Goal: Transaction & Acquisition: Purchase product/service

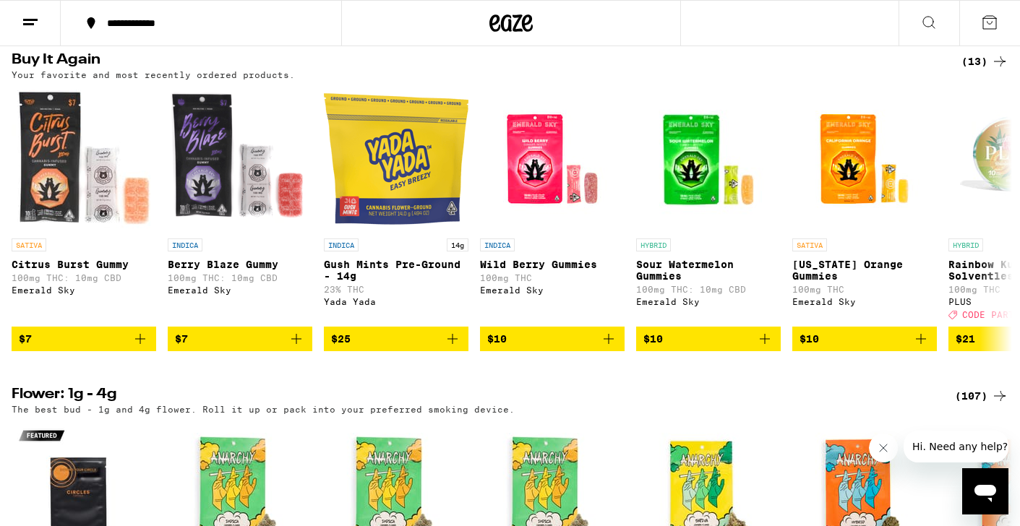
scroll to position [1534, 0]
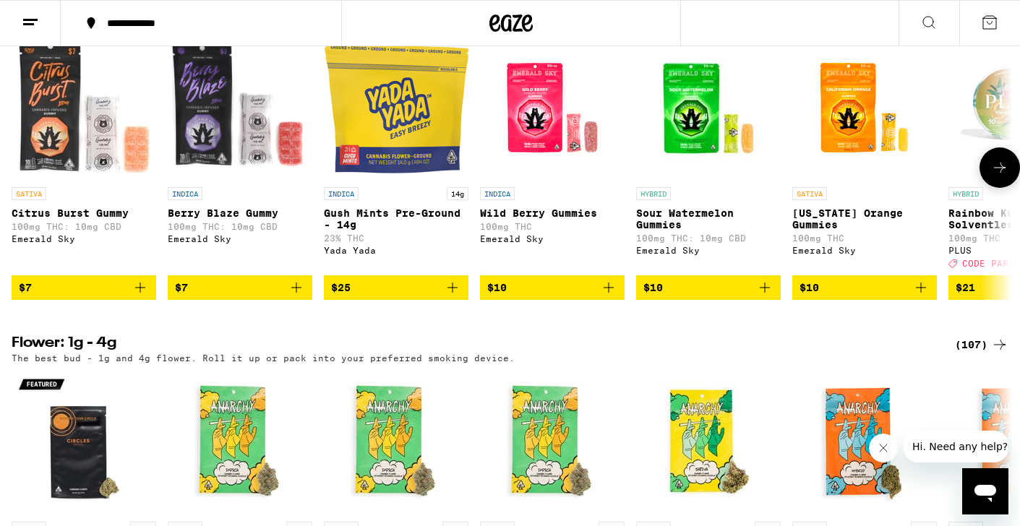
click at [1009, 188] on button at bounding box center [999, 167] width 40 height 40
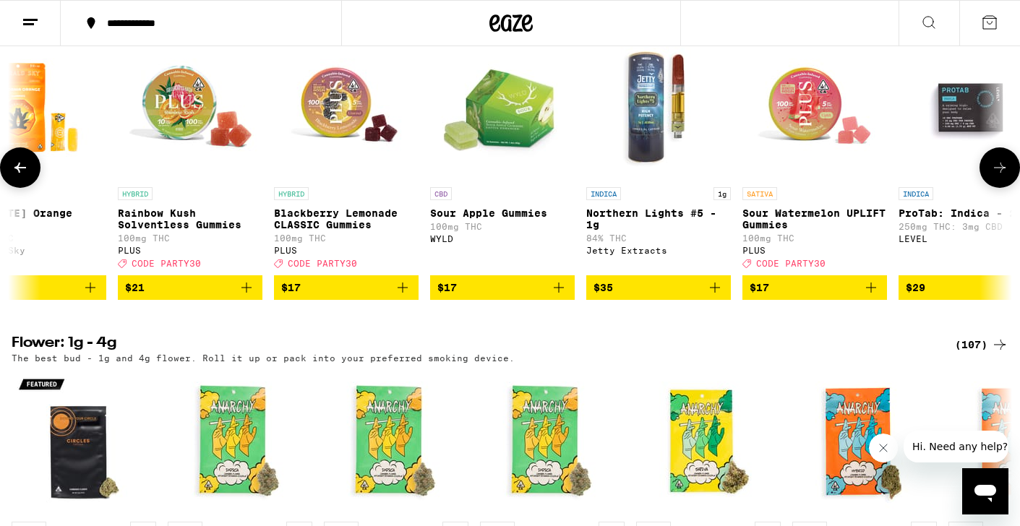
scroll to position [0, 839]
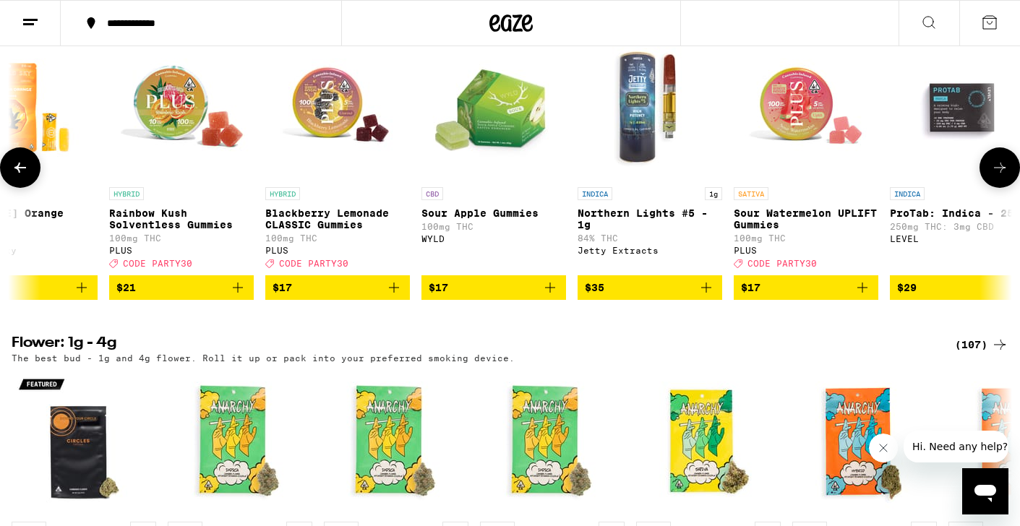
click at [994, 188] on button at bounding box center [999, 167] width 40 height 40
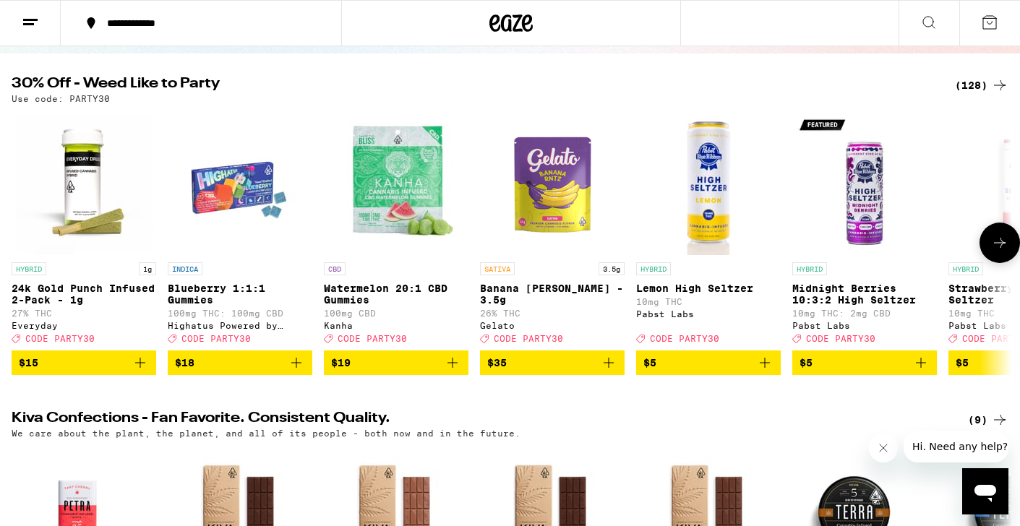
scroll to position [129, 0]
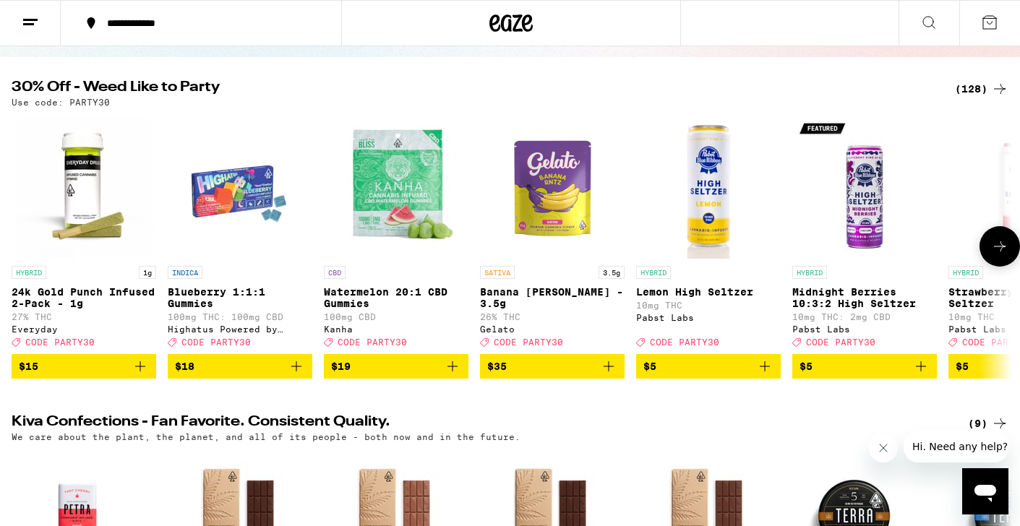
click at [995, 255] on icon at bounding box center [999, 246] width 17 height 17
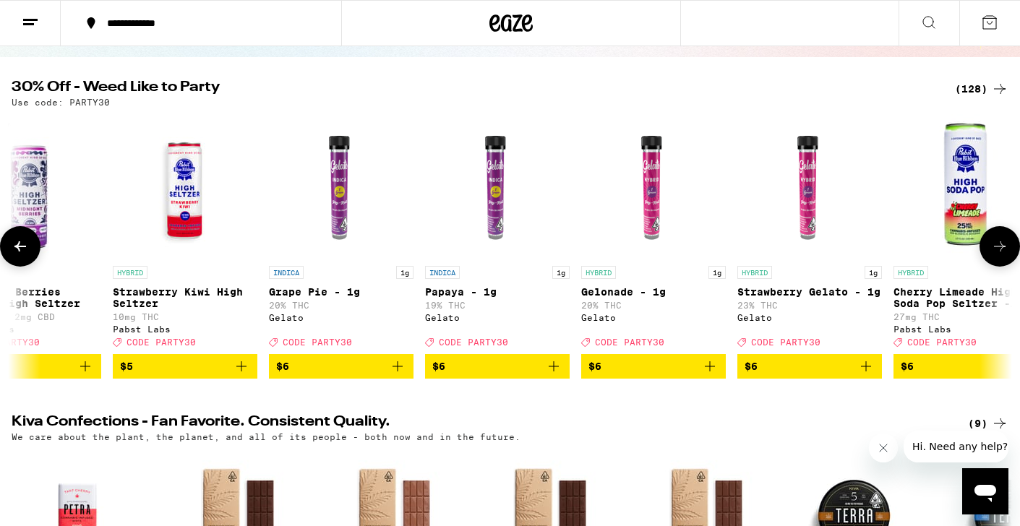
scroll to position [0, 839]
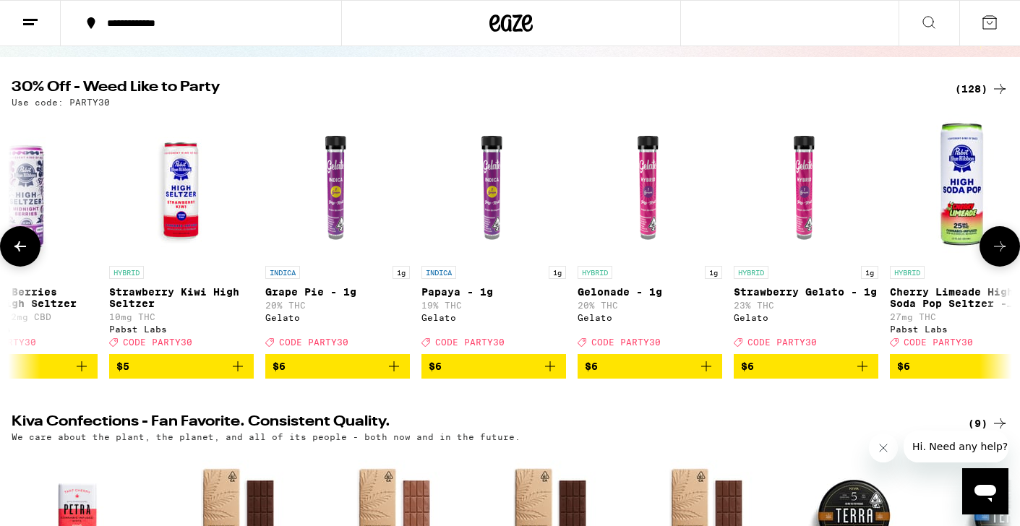
click at [33, 257] on button at bounding box center [20, 246] width 40 height 40
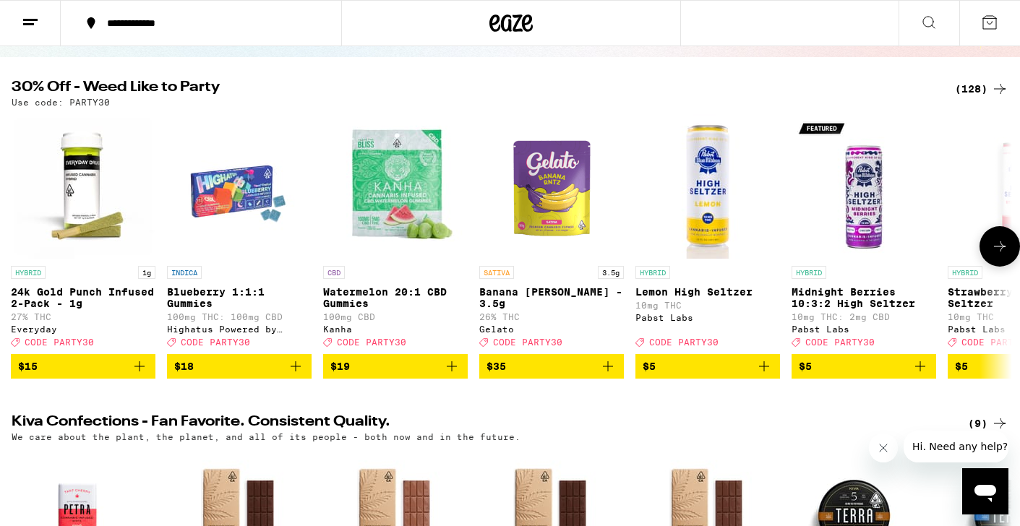
scroll to position [0, 0]
click at [1010, 258] on button at bounding box center [999, 246] width 40 height 40
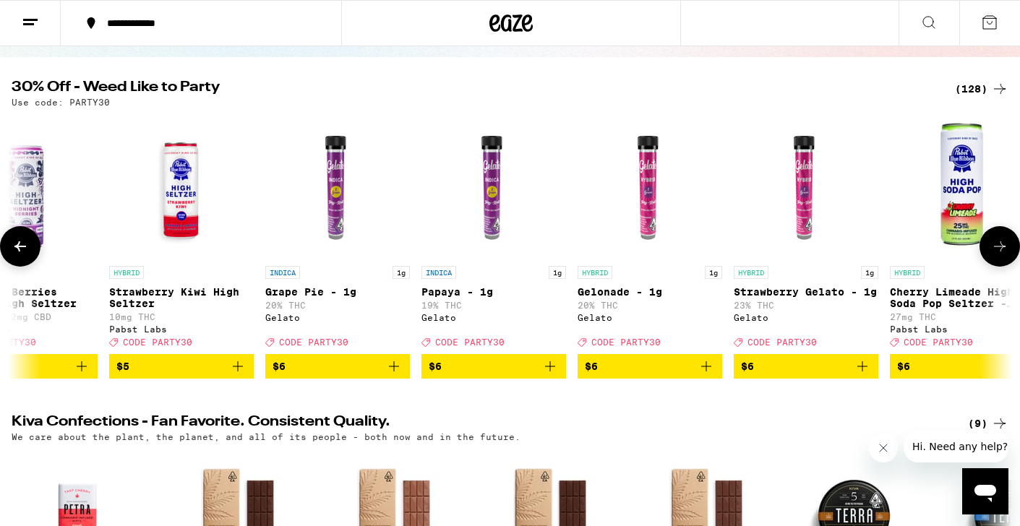
click at [1010, 259] on button at bounding box center [999, 246] width 40 height 40
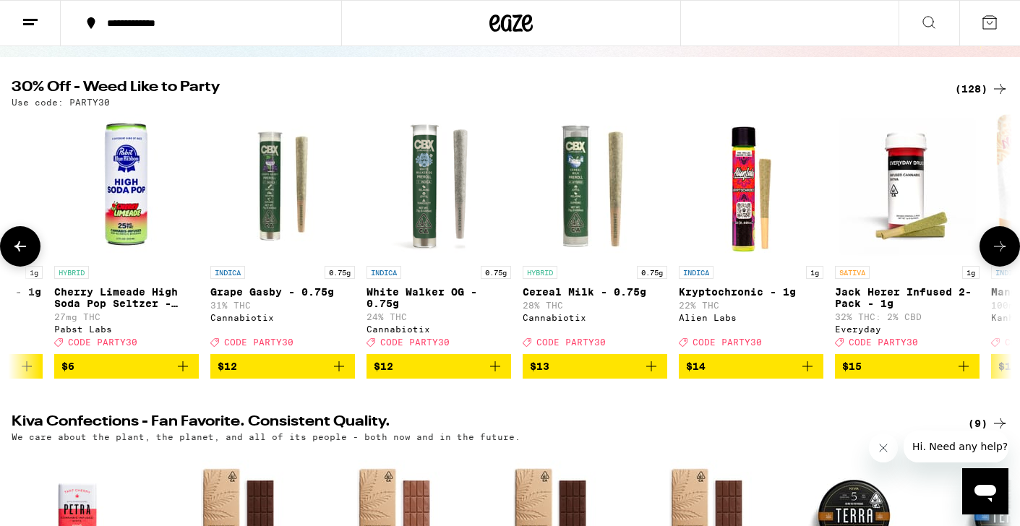
scroll to position [0, 1678]
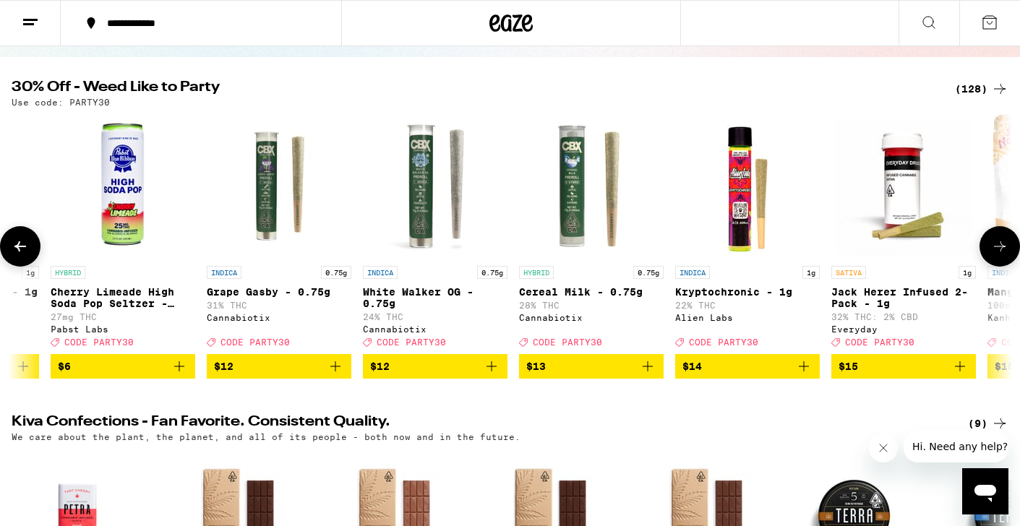
click at [191, 379] on button "$6" at bounding box center [123, 366] width 145 height 25
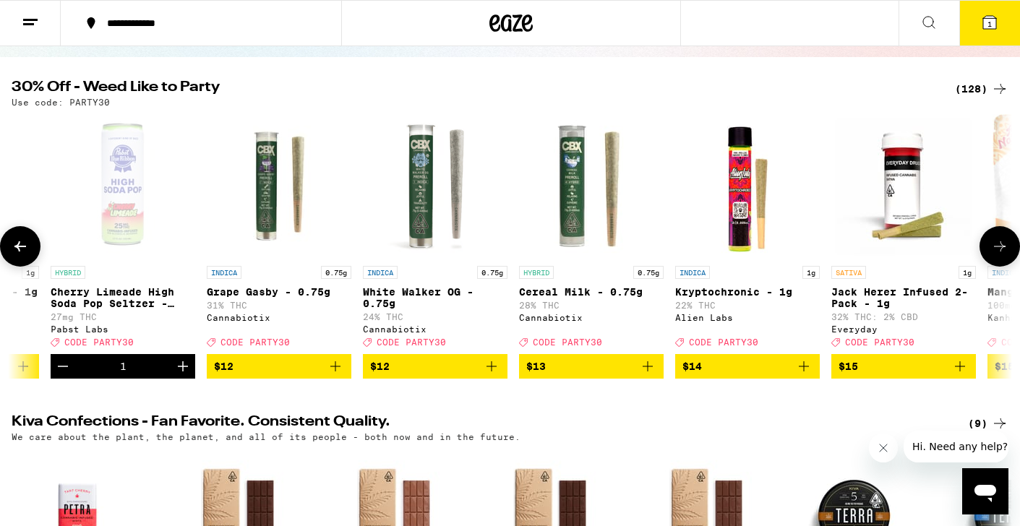
scroll to position [176, 0]
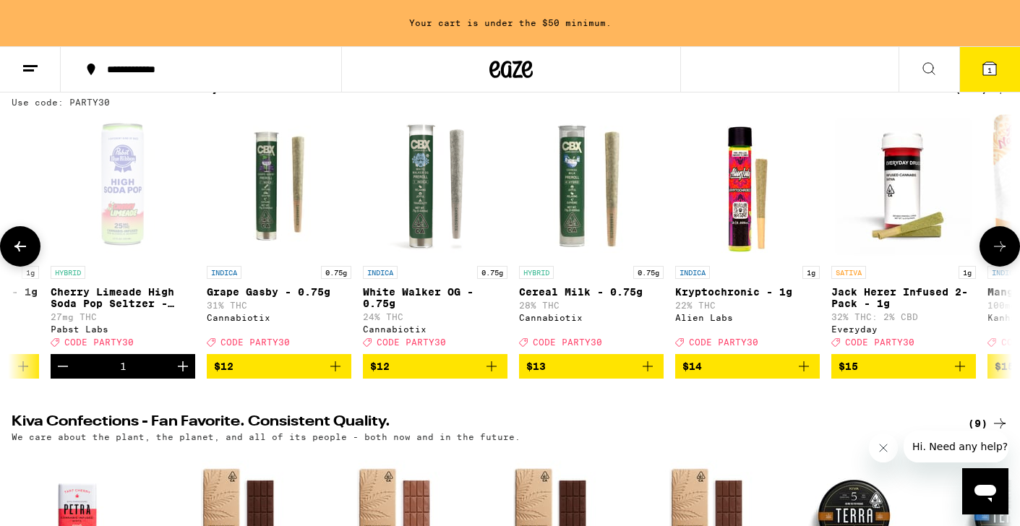
click at [191, 375] on icon "Increment" at bounding box center [182, 366] width 17 height 17
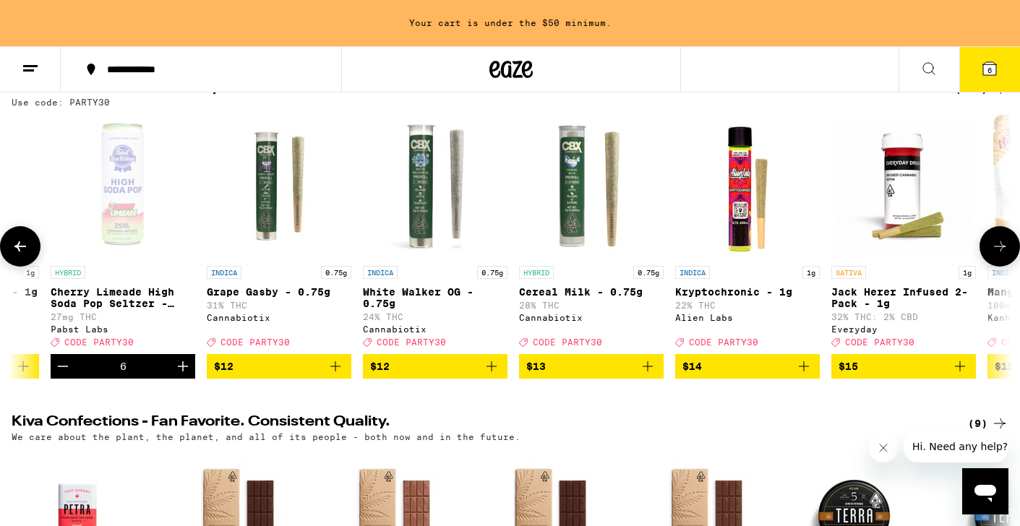
click at [191, 375] on icon "Increment" at bounding box center [182, 366] width 17 height 17
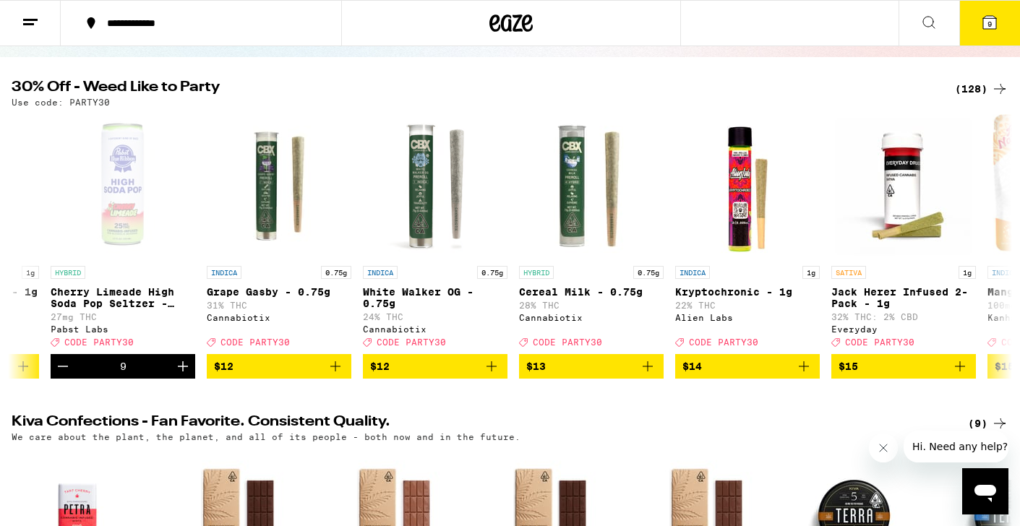
click at [987, 35] on button "9" at bounding box center [989, 23] width 61 height 45
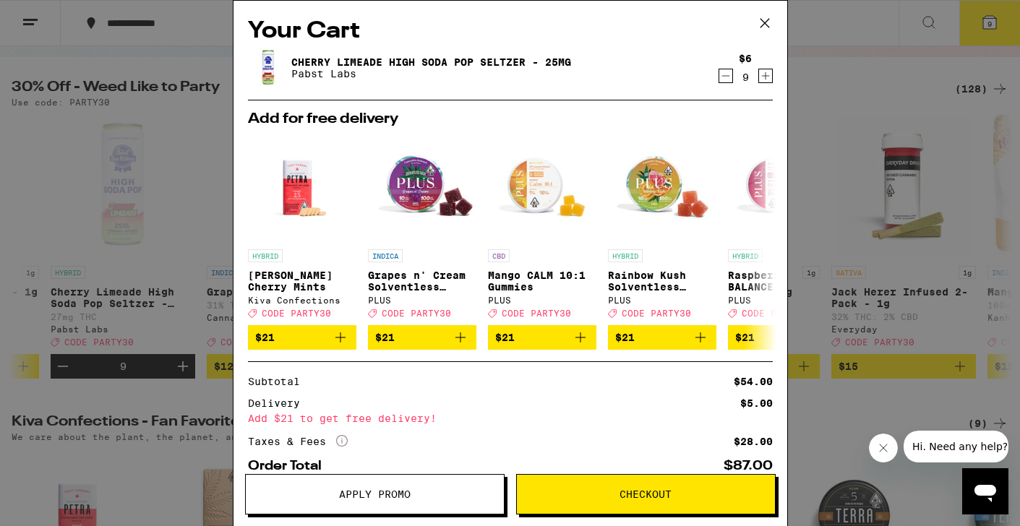
click at [201, 369] on div "Your Cart Cherry Limeade High Soda Pop Seltzer - 25mg Pabst Labs $6 9 Add for f…" at bounding box center [510, 263] width 1020 height 526
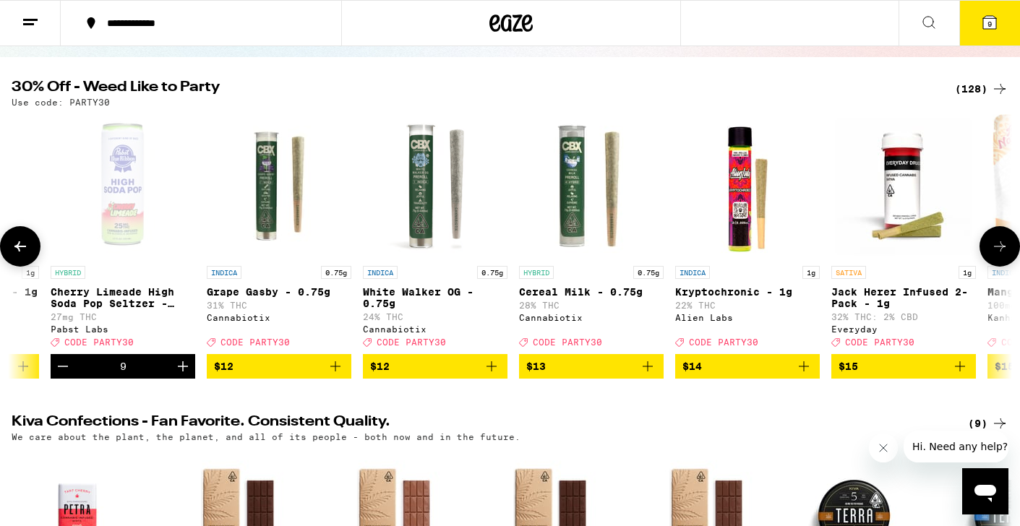
click at [187, 374] on icon "Increment" at bounding box center [182, 366] width 17 height 17
click at [975, 33] on button "13" at bounding box center [989, 23] width 61 height 45
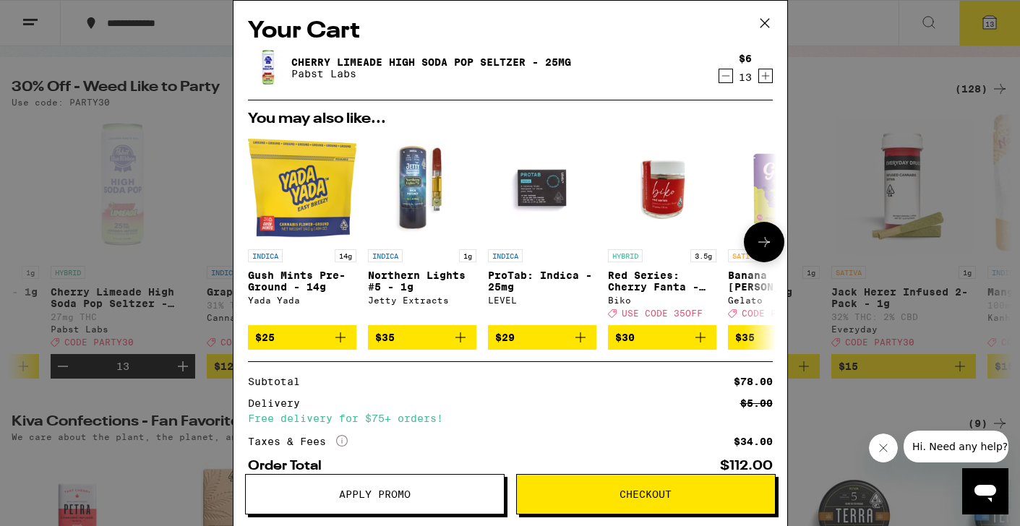
scroll to position [88, 0]
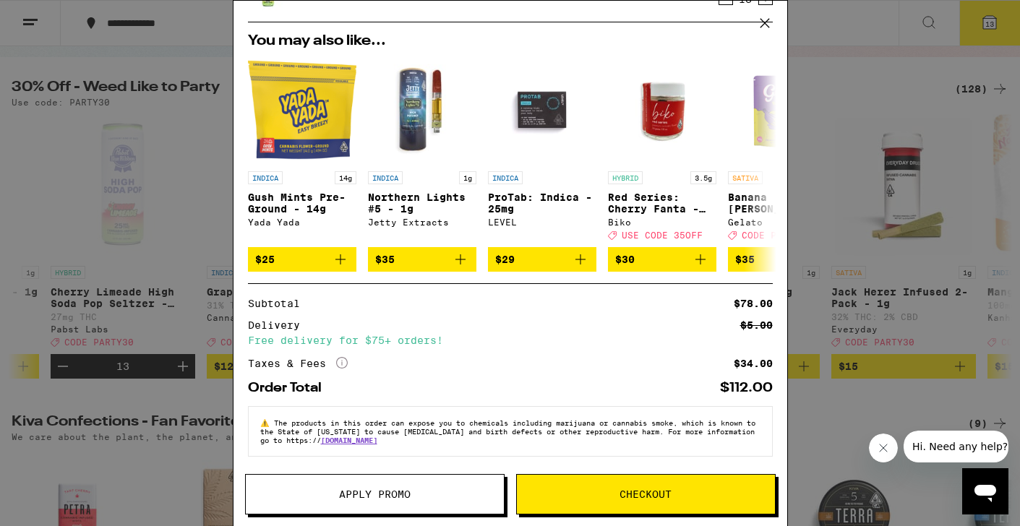
click at [380, 503] on button "Apply Promo" at bounding box center [374, 494] width 259 height 40
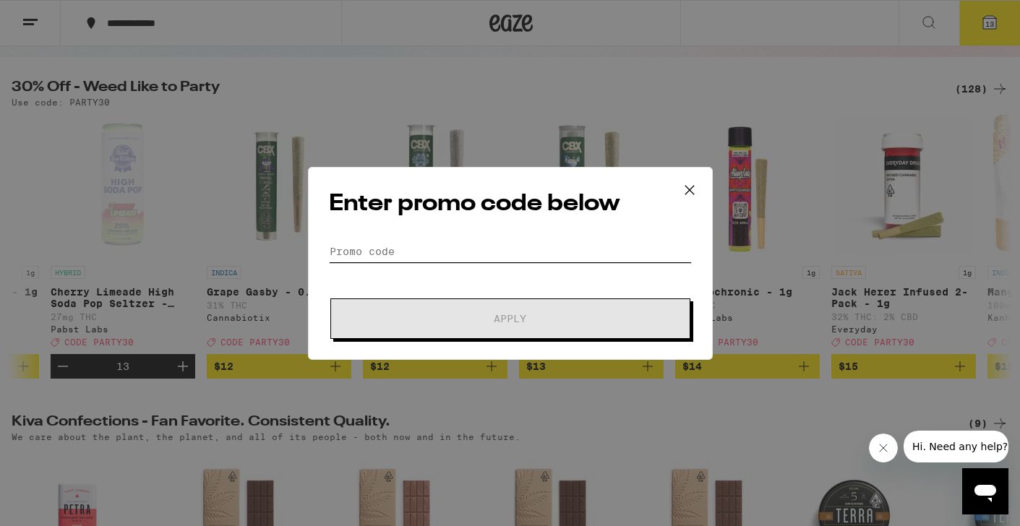
click at [480, 253] on input "Promo Code" at bounding box center [510, 252] width 363 height 22
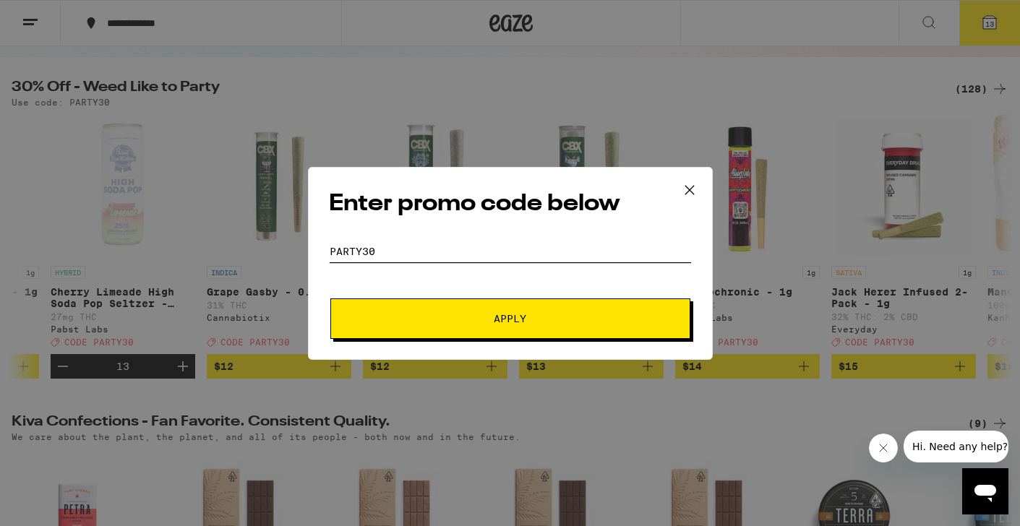
type input "PARTY30"
click at [330, 298] on button "Apply" at bounding box center [510, 318] width 360 height 40
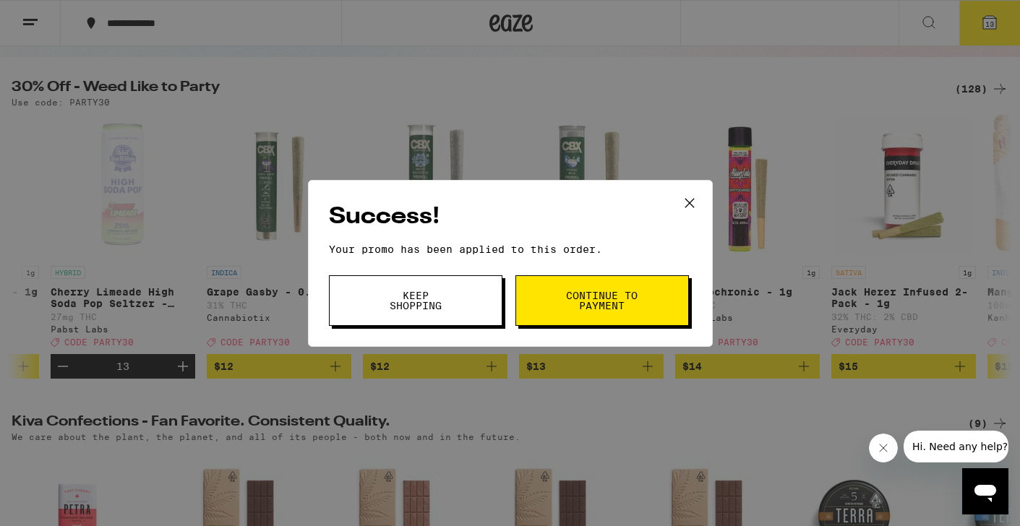
click at [589, 295] on span "Continue to payment" at bounding box center [602, 301] width 74 height 20
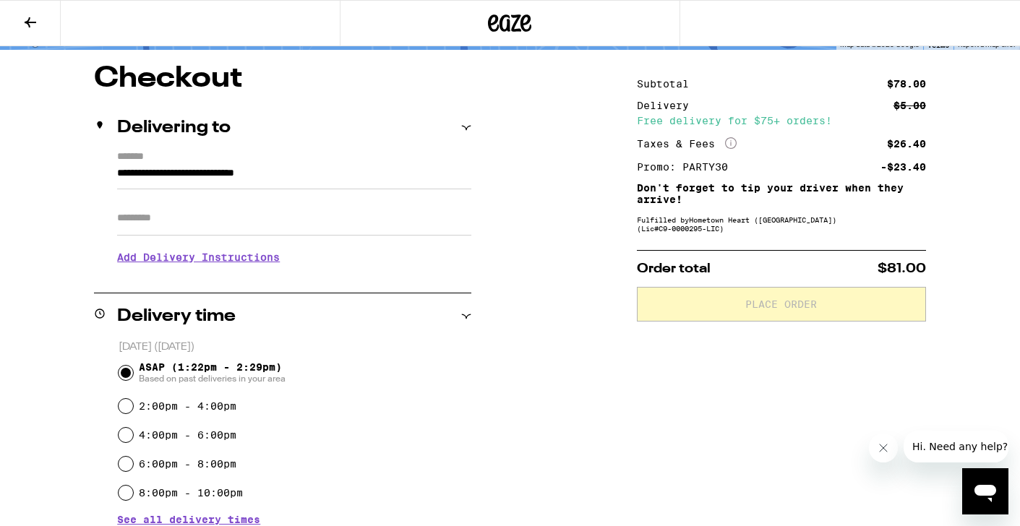
scroll to position [104, 0]
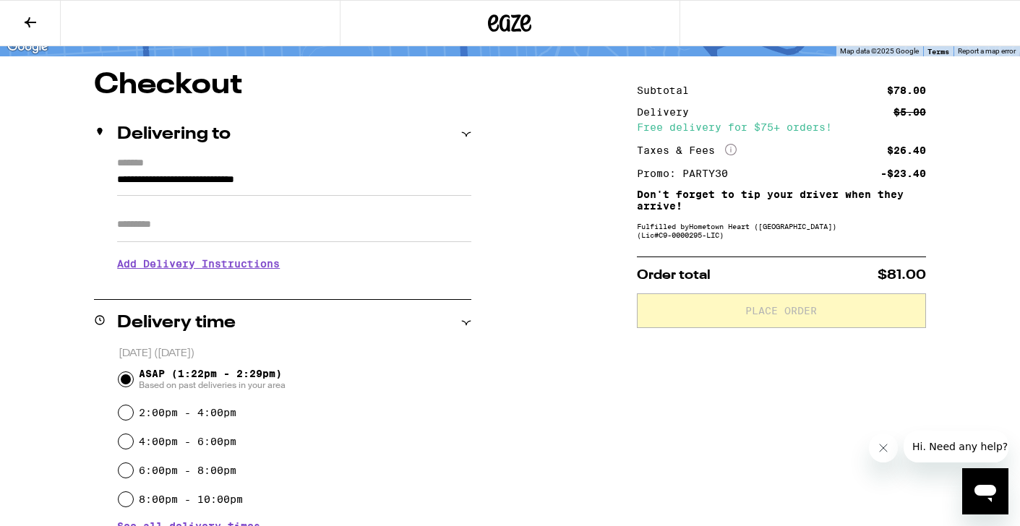
click at [40, 30] on button at bounding box center [30, 24] width 61 height 46
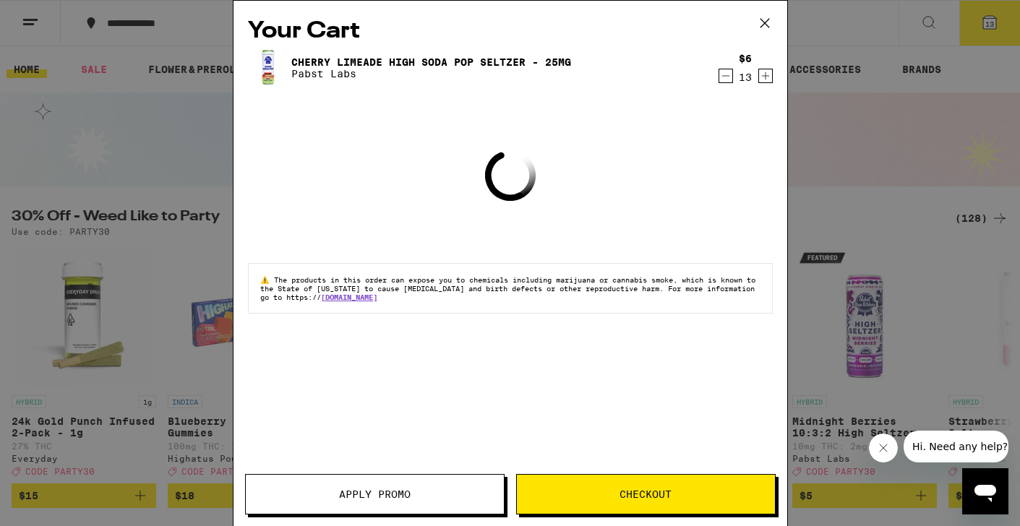
click at [64, 189] on div "Your Cart Cherry Limeade High Soda Pop Seltzer - 25mg Pabst Labs $6 13 Loading …" at bounding box center [510, 263] width 1020 height 526
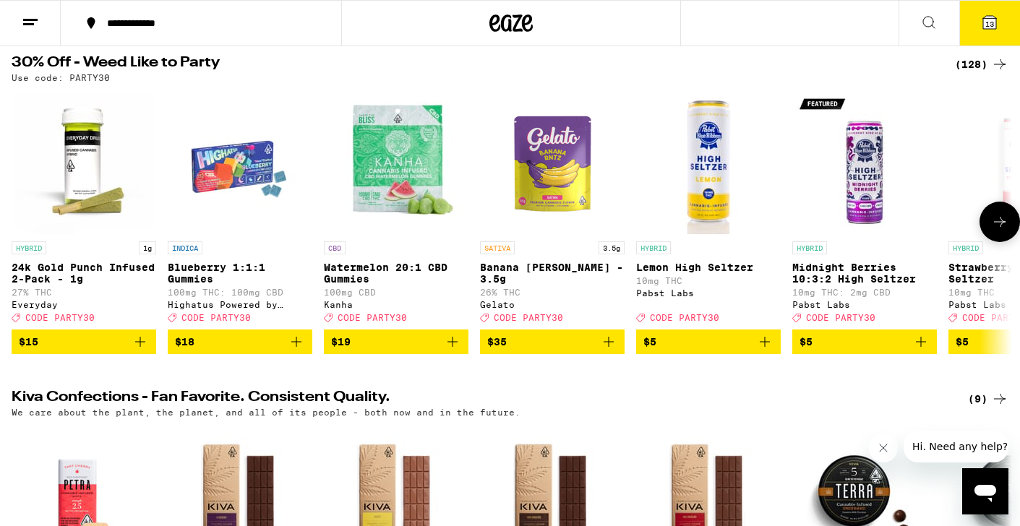
scroll to position [114, 0]
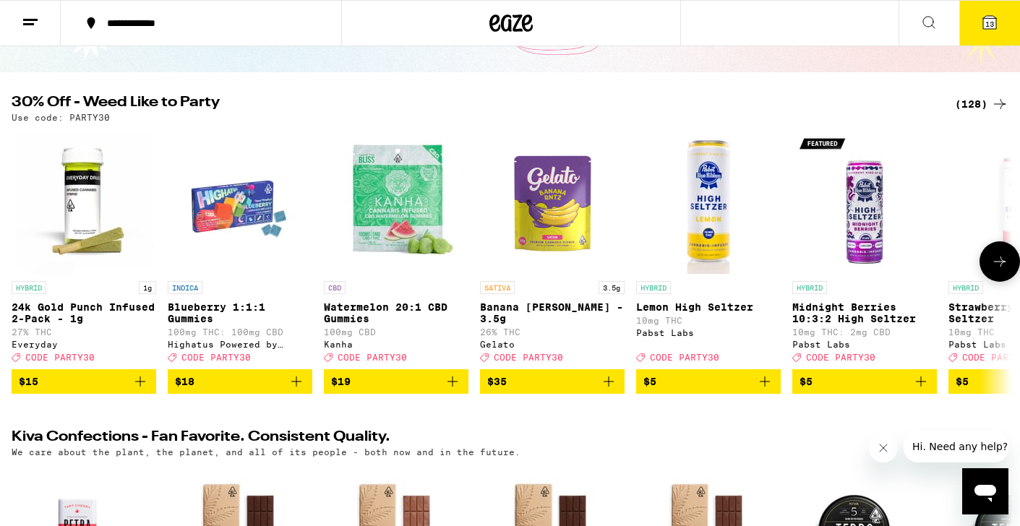
click at [987, 277] on button at bounding box center [999, 261] width 40 height 40
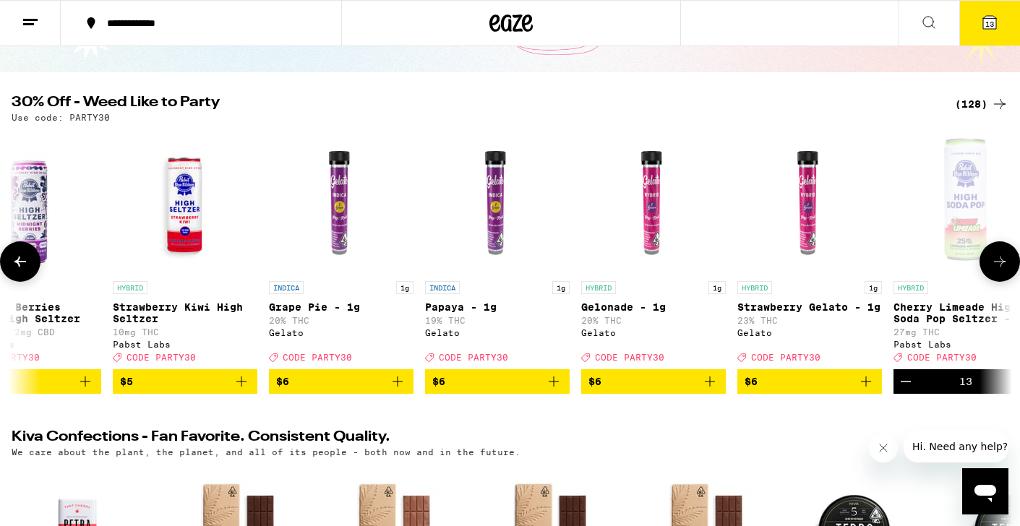
scroll to position [0, 839]
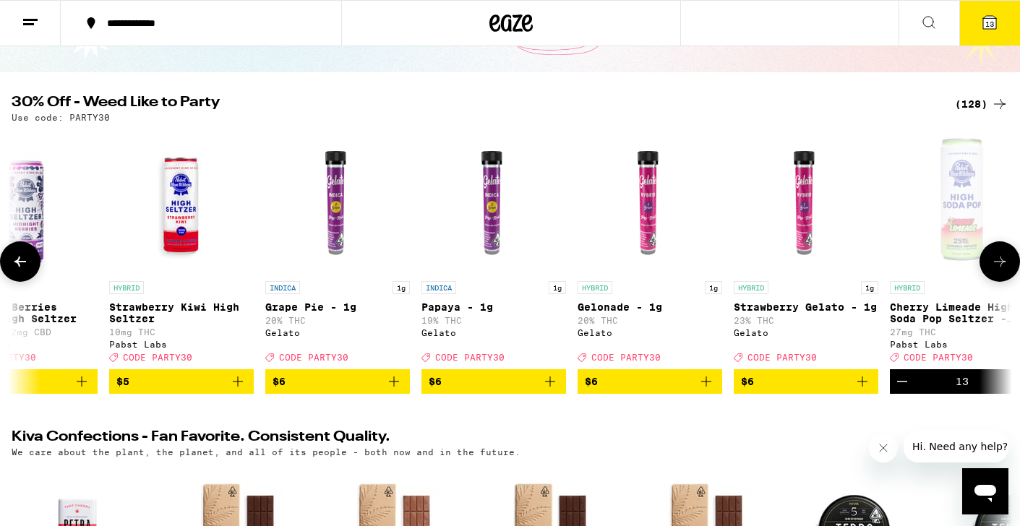
click at [1005, 277] on button at bounding box center [999, 261] width 40 height 40
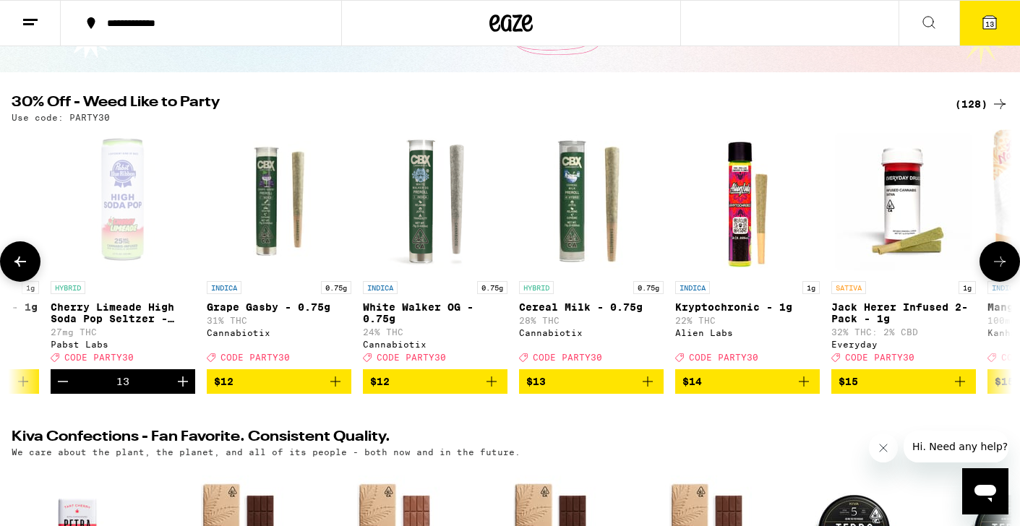
click at [1005, 277] on button at bounding box center [999, 261] width 40 height 40
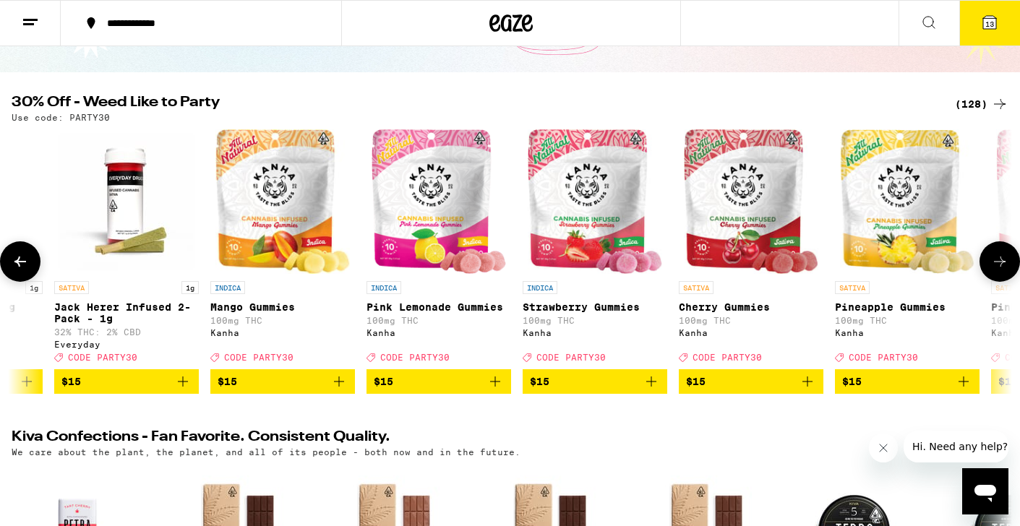
scroll to position [0, 2517]
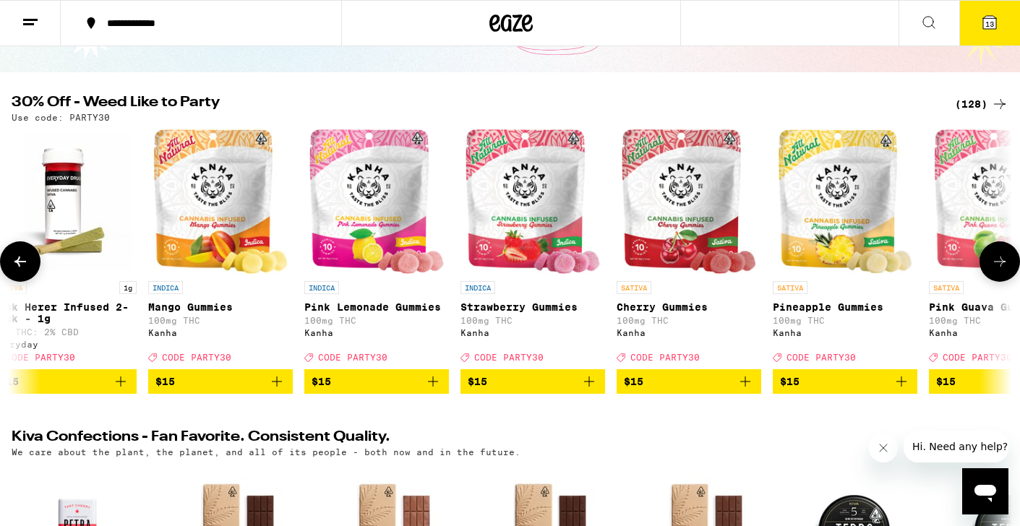
click at [1005, 277] on button at bounding box center [999, 261] width 40 height 40
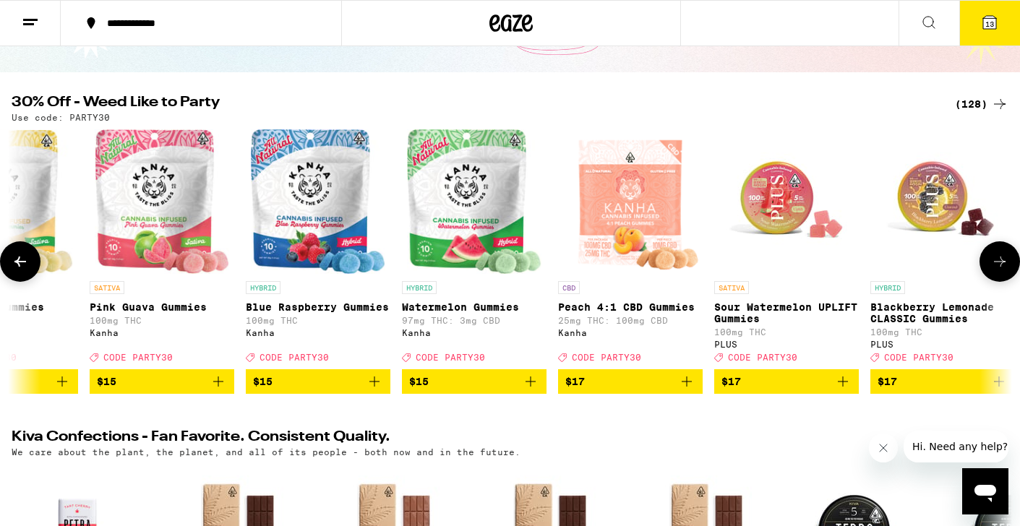
click at [1005, 277] on button at bounding box center [999, 261] width 40 height 40
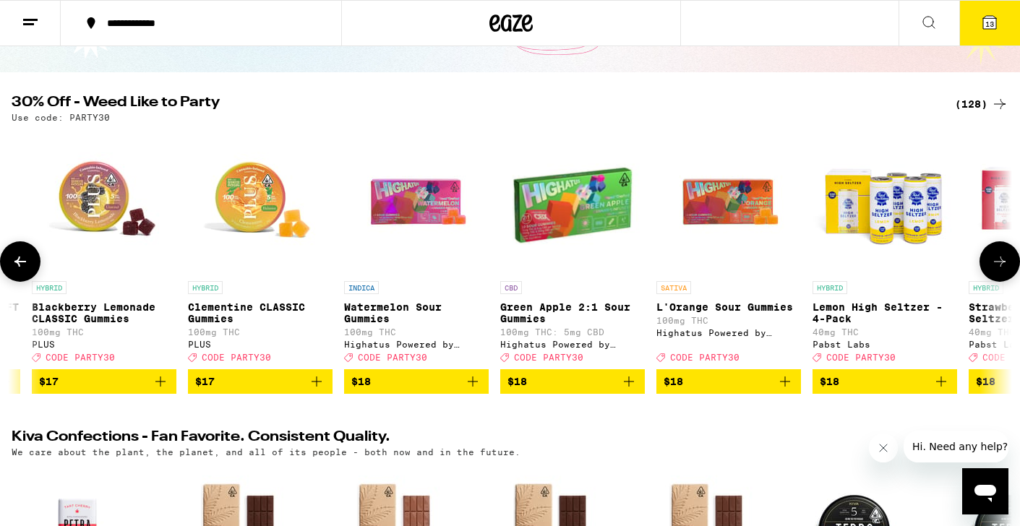
scroll to position [0, 4196]
click at [1005, 277] on button at bounding box center [999, 261] width 40 height 40
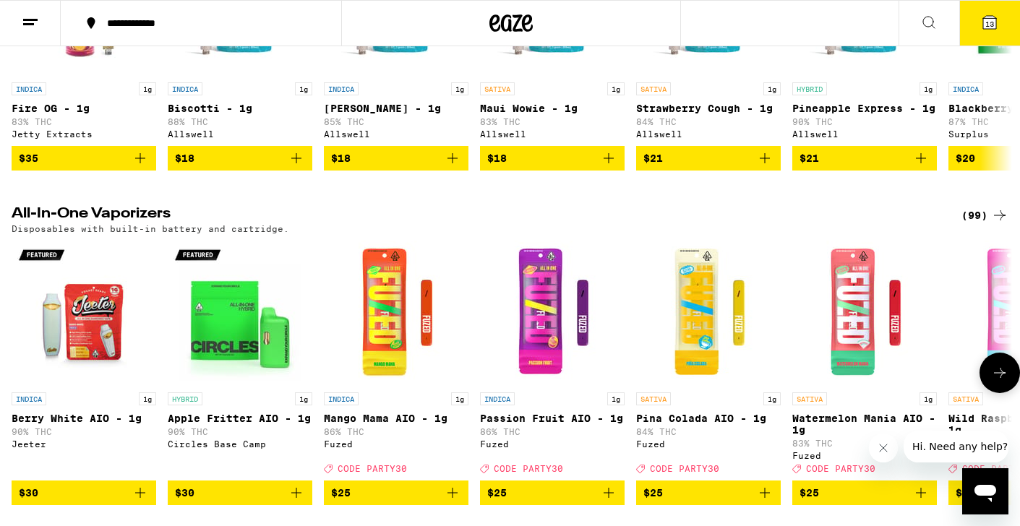
scroll to position [2850, 0]
